Goal: Transaction & Acquisition: Purchase product/service

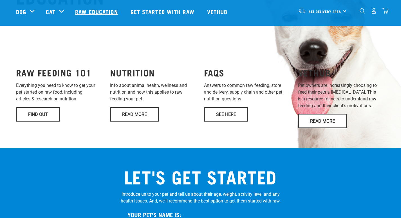
scroll to position [422, 0]
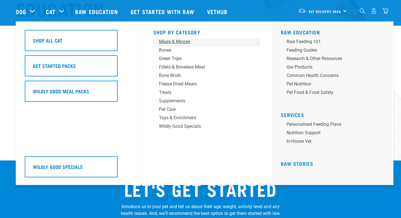
click at [172, 45] on link "Mixes & Minces" at bounding box center [206, 42] width 107 height 8
click at [184, 42] on div "Mixes & Minces" at bounding box center [203, 41] width 88 height 7
click at [297, 65] on div "Our Products" at bounding box center [331, 67] width 88 height 7
click at [293, 68] on div "Our Products" at bounding box center [331, 67] width 88 height 7
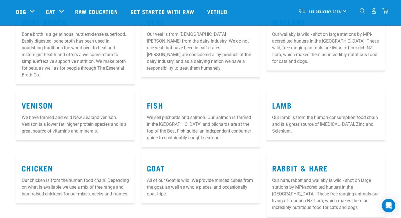
scroll to position [253, 0]
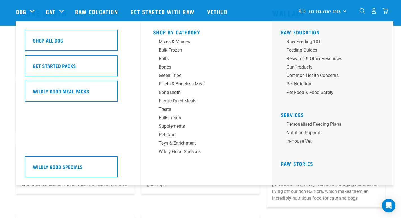
drag, startPoint x: 57, startPoint y: 44, endPoint x: 280, endPoint y: 41, distance: 223.0
click at [57, 44] on h5 "Shop All Dog" at bounding box center [48, 40] width 30 height 7
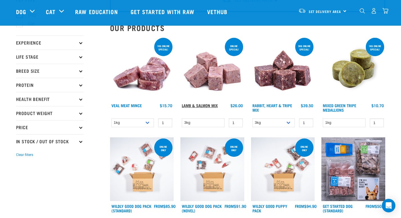
scroll to position [84, 0]
